Goal: Task Accomplishment & Management: Use online tool/utility

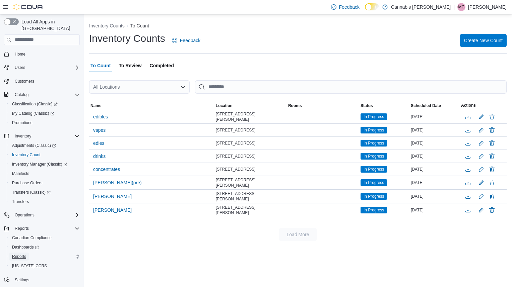
click at [21, 254] on span "Reports" at bounding box center [19, 256] width 14 height 5
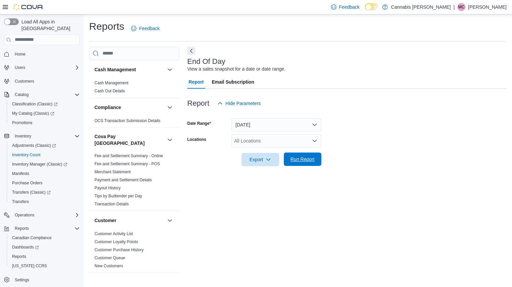
click at [292, 158] on span "Run Report" at bounding box center [302, 159] width 24 height 7
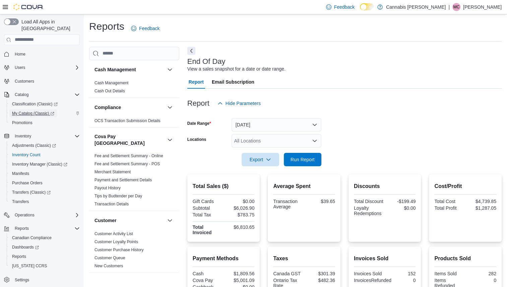
click at [33, 111] on span "My Catalog (Classic)" at bounding box center [33, 113] width 42 height 5
click at [296, 161] on span "Run Report" at bounding box center [302, 159] width 24 height 7
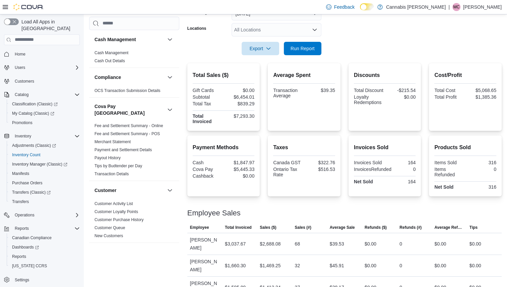
scroll to position [99, 0]
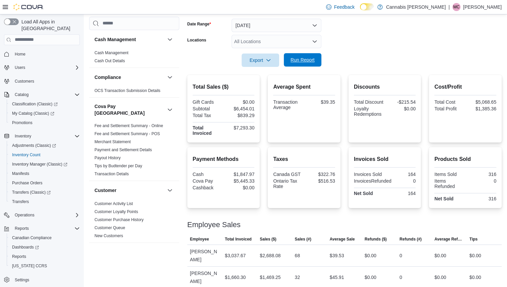
click at [289, 61] on span "Run Report" at bounding box center [302, 59] width 29 height 13
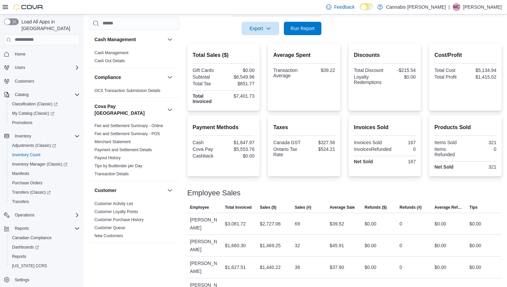
scroll to position [133, 0]
